Goal: Task Accomplishment & Management: Complete application form

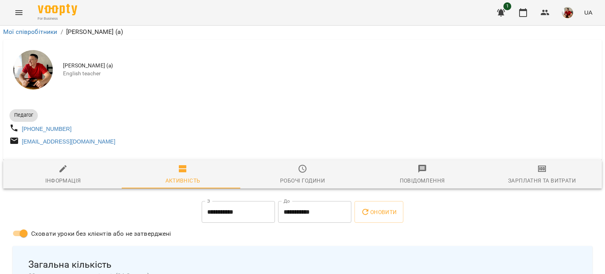
scroll to position [98, 0]
click at [525, 13] on icon "button" at bounding box center [522, 12] width 9 height 9
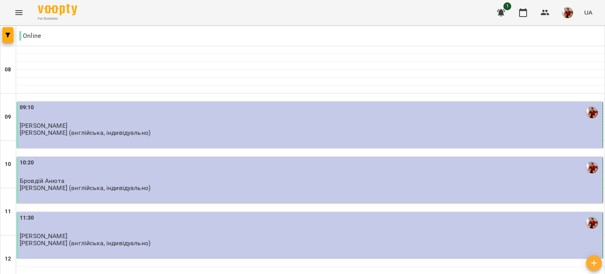
scroll to position [189, 0]
type input "**********"
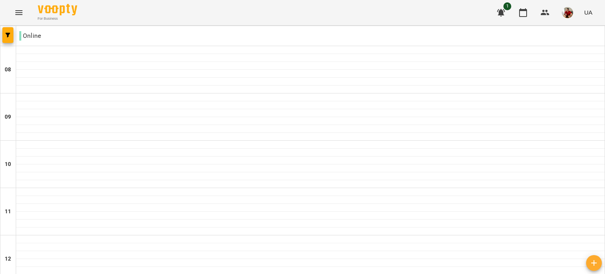
scroll to position [485, 0]
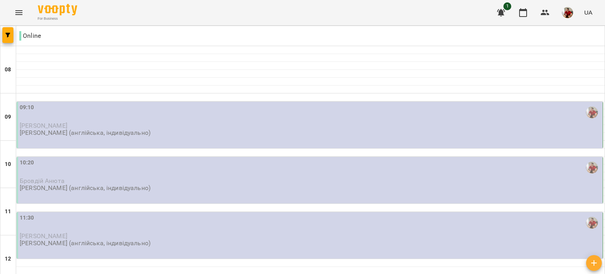
scroll to position [32, 0]
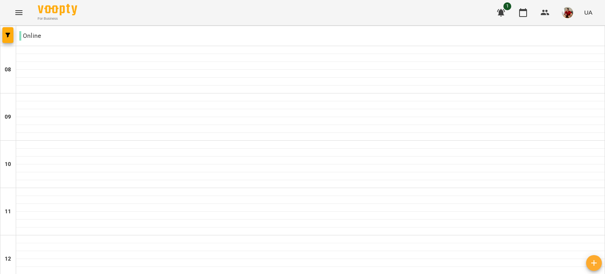
scroll to position [503, 0]
